Goal: Task Accomplishment & Management: Manage account settings

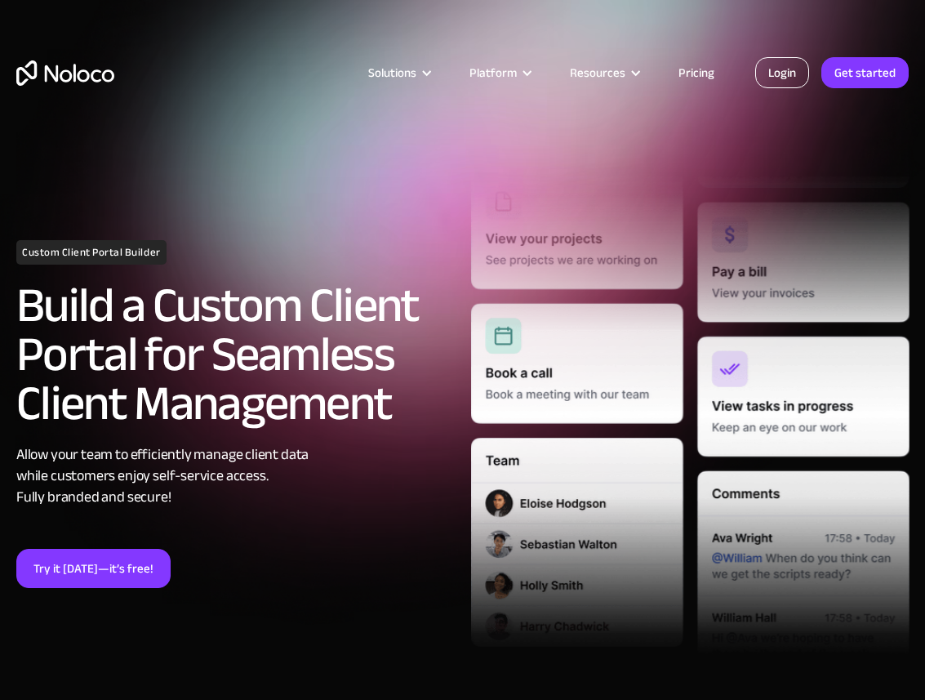
click at [793, 74] on link "Login" at bounding box center [783, 72] width 54 height 31
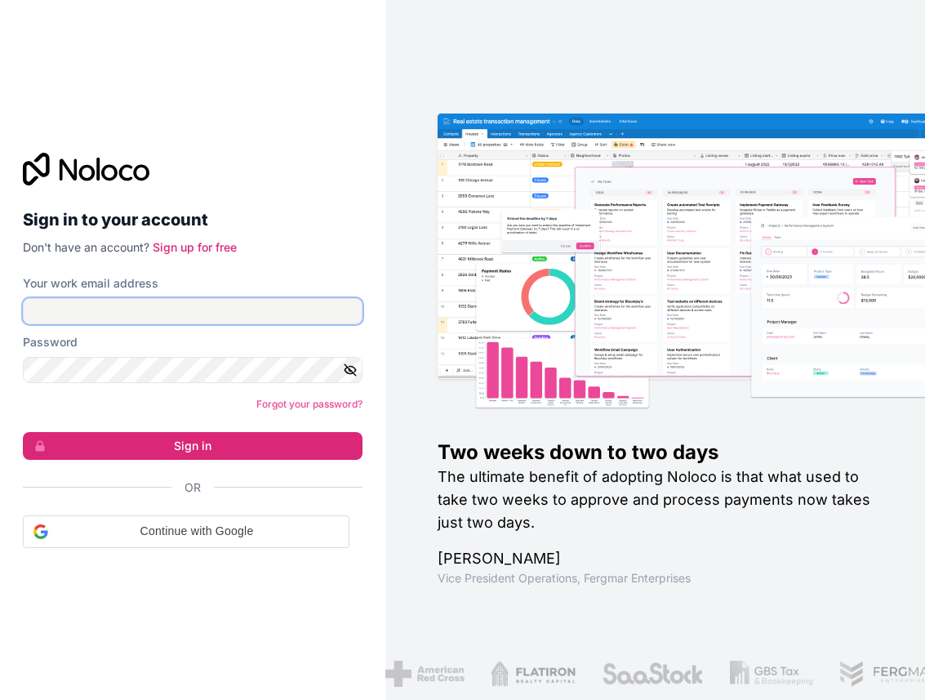
click at [279, 318] on input "Your work email address" at bounding box center [193, 311] width 340 height 26
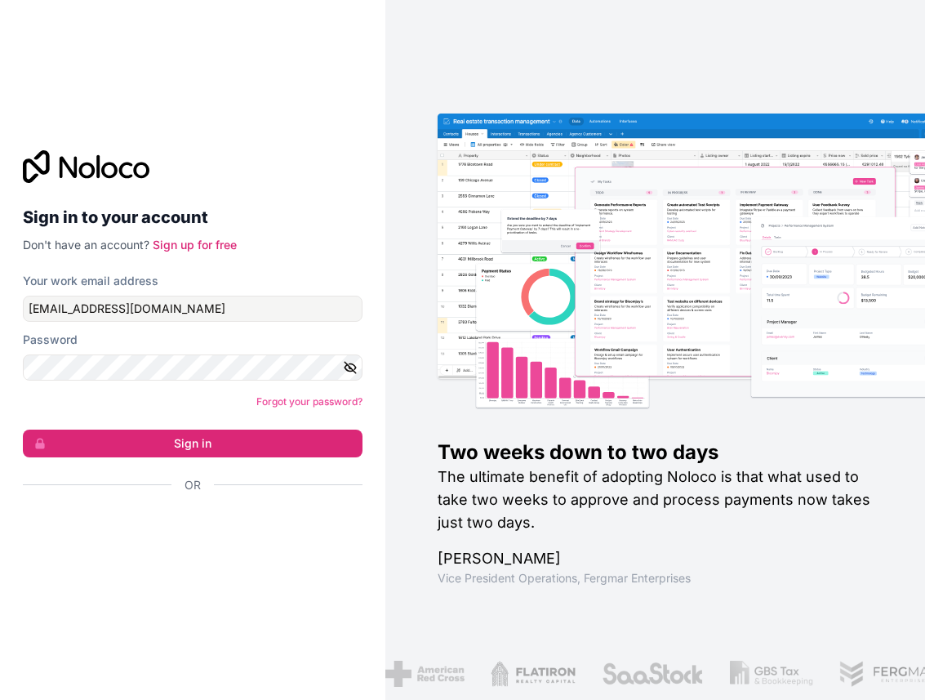
click at [240, 294] on div "Your work email address p.979marquez@yahoo.com" at bounding box center [193, 297] width 340 height 49
click at [234, 306] on input "p.979marquez@yahoo.com" at bounding box center [193, 309] width 340 height 26
type input "patrisiamarquez2020@gmail.com"
click at [190, 382] on form "Your work email address patrisiamarquez2020@gmail.com Password Forgot your pass…" at bounding box center [193, 412] width 340 height 278
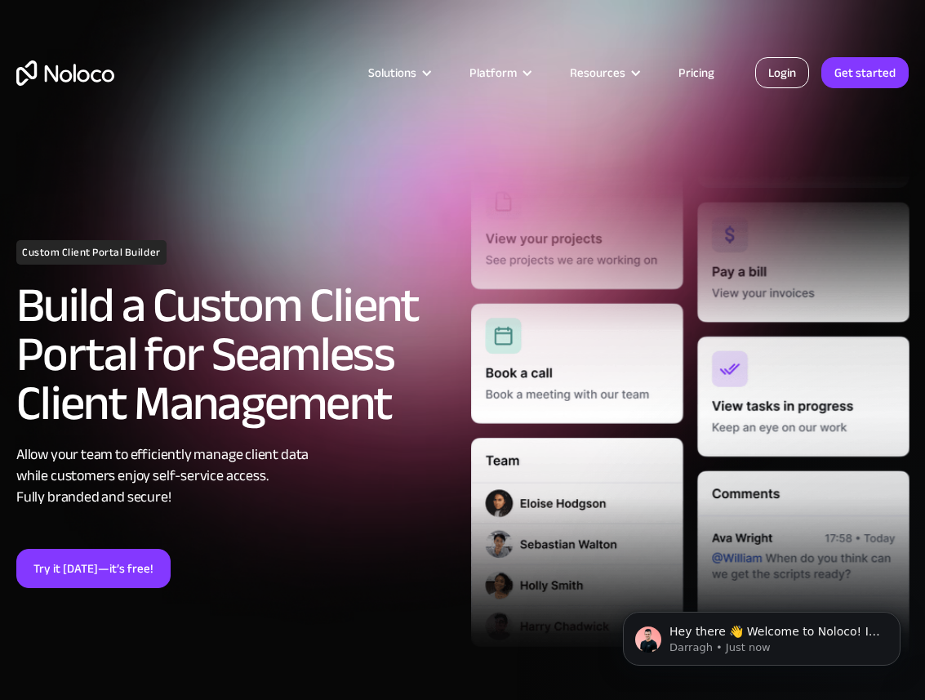
click at [792, 80] on link "Login" at bounding box center [783, 72] width 54 height 31
